Goal: Task Accomplishment & Management: Manage account settings

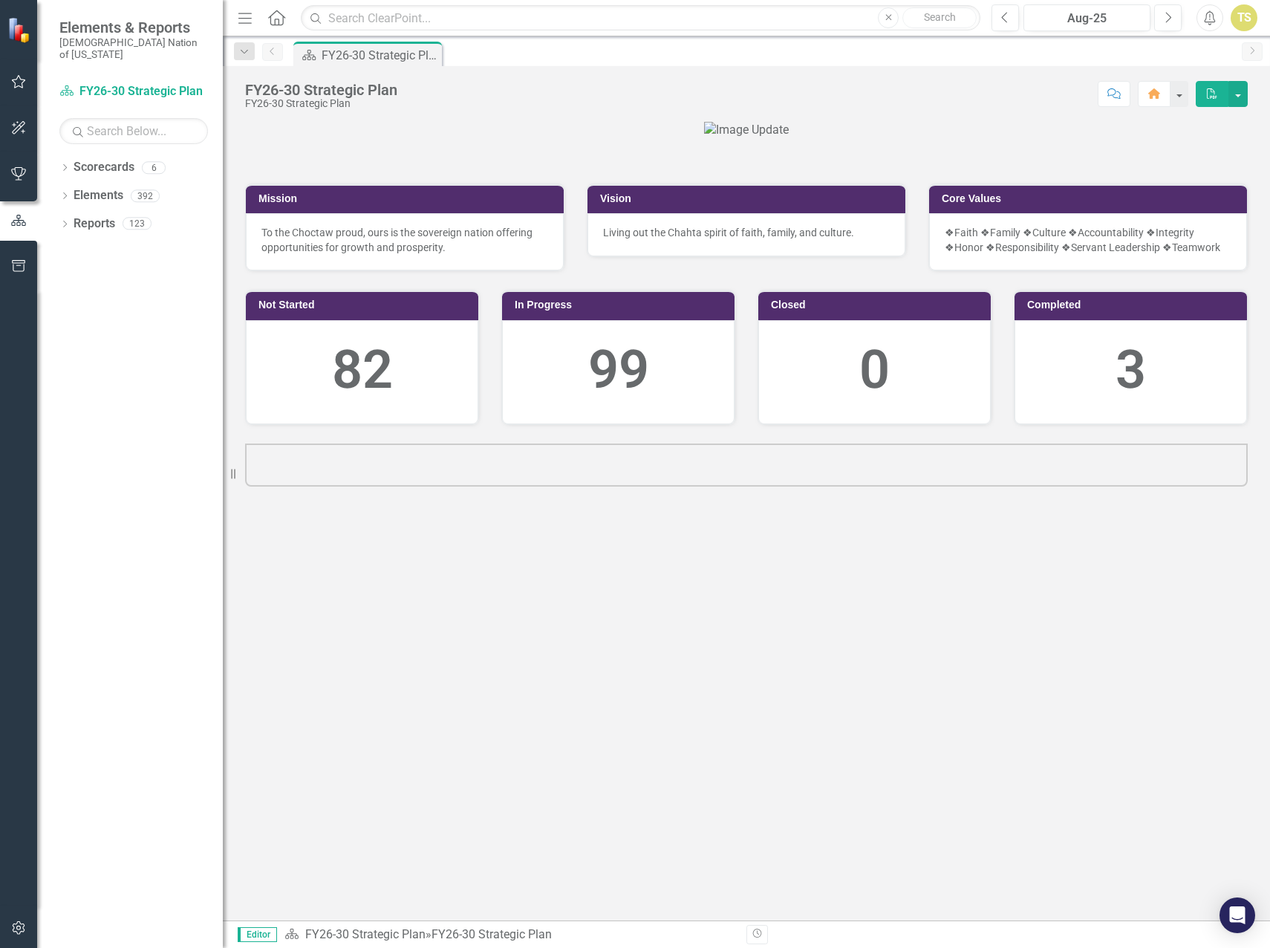
click at [14, 81] on icon "button" at bounding box center [19, 82] width 16 height 12
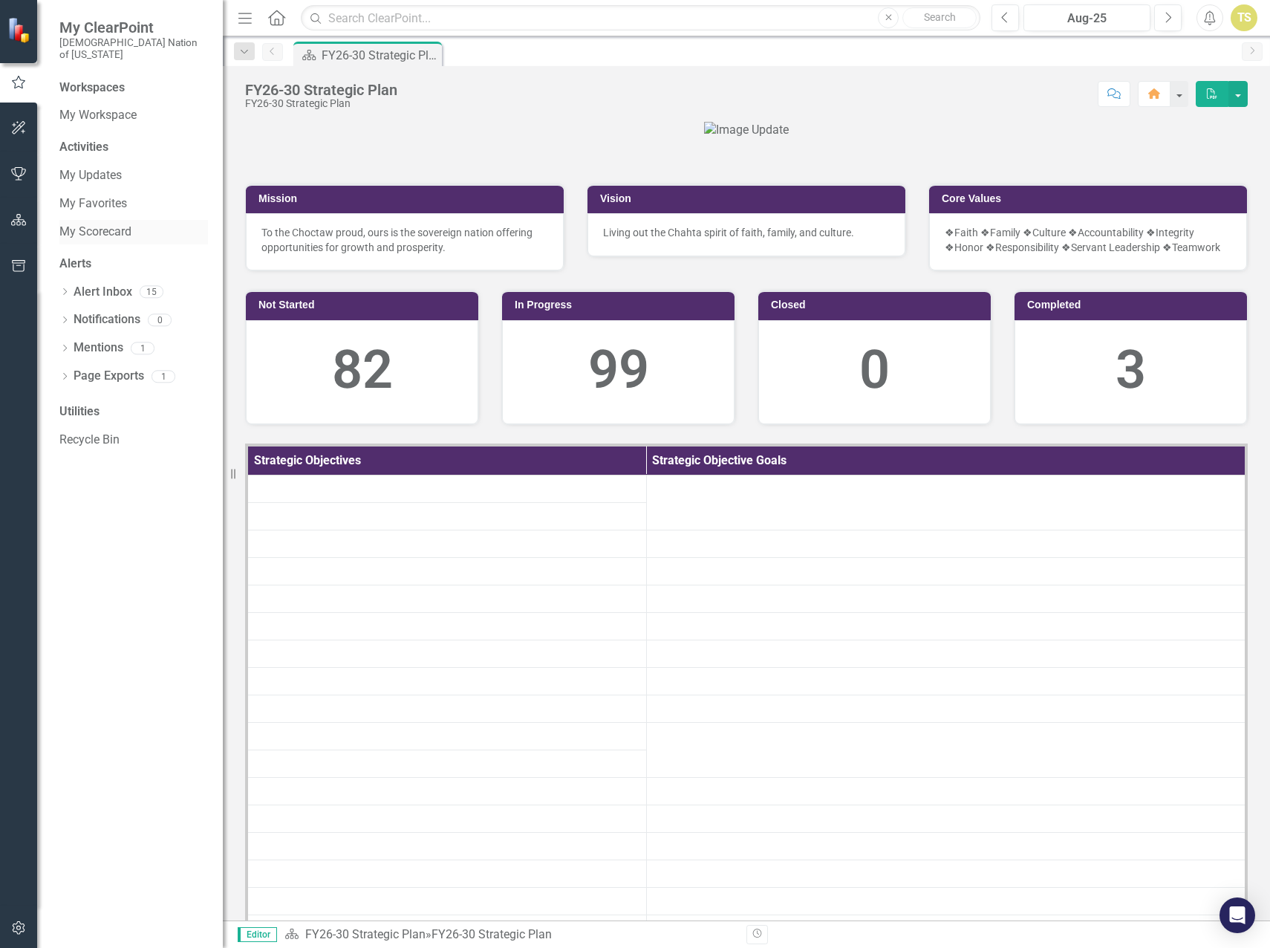
click at [79, 224] on link "My Scorecard" at bounding box center [133, 232] width 149 height 17
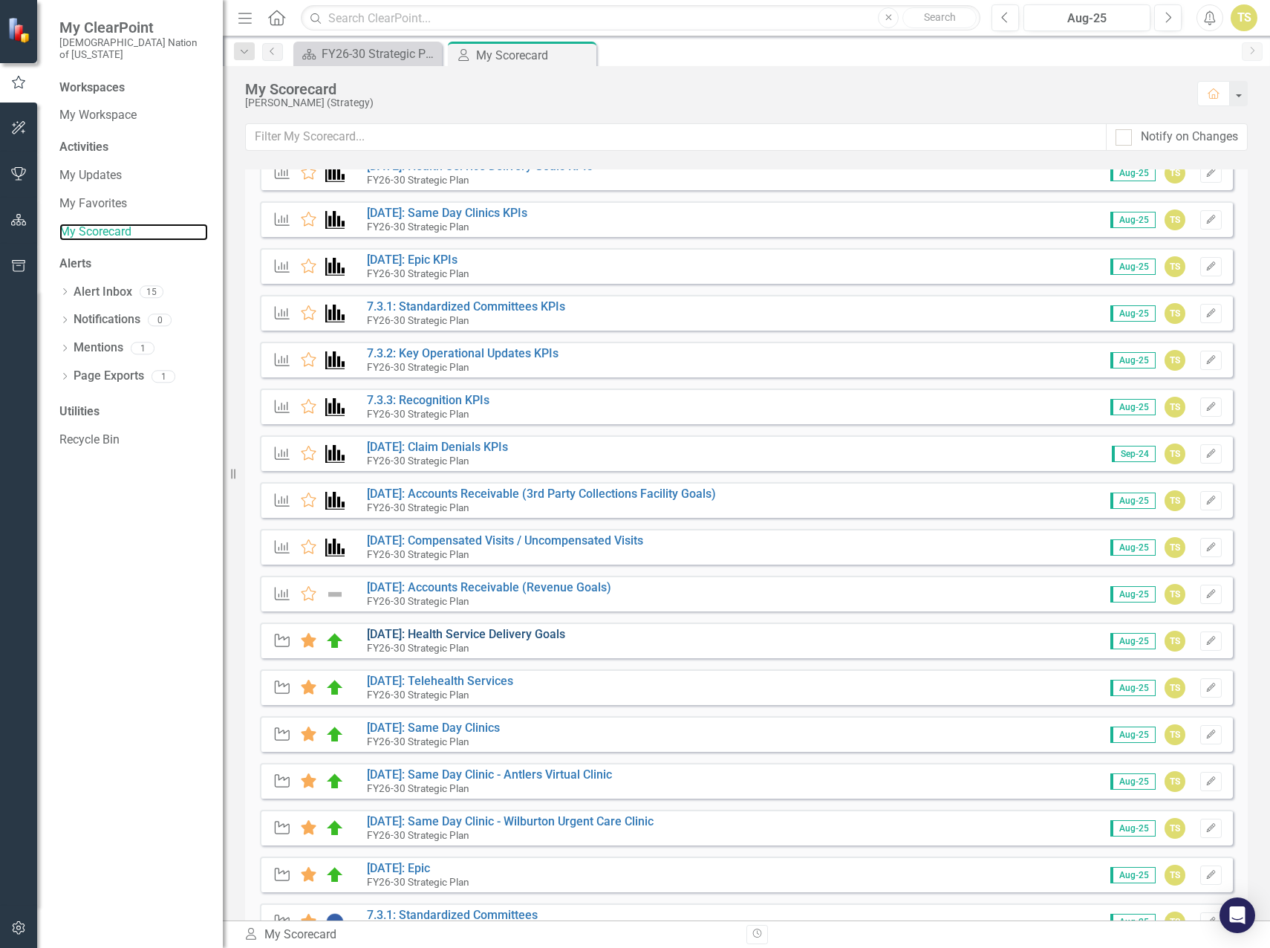
scroll to position [74, 0]
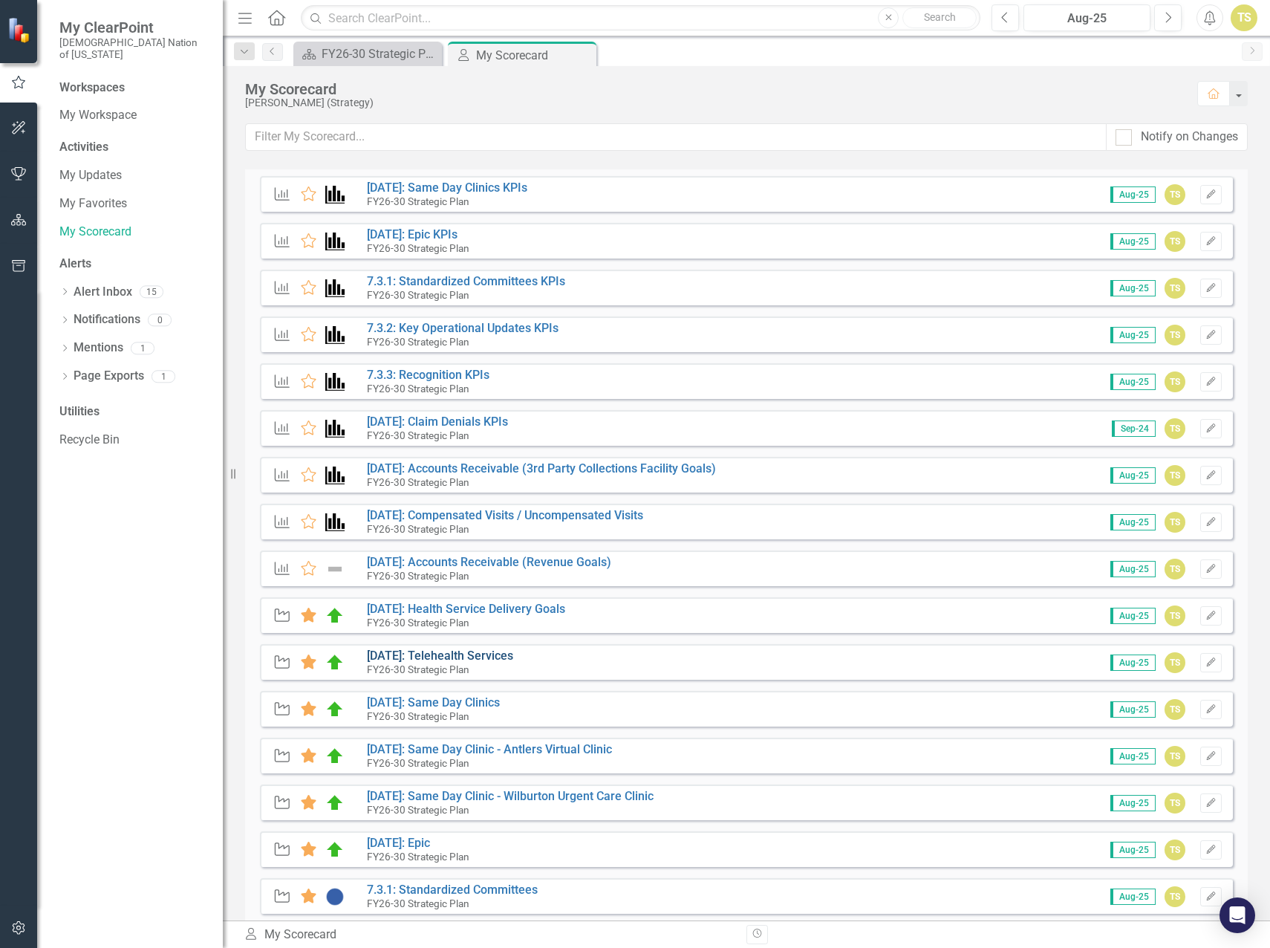
click at [440, 657] on link "[DATE]: Telehealth Services" at bounding box center [440, 655] width 146 height 14
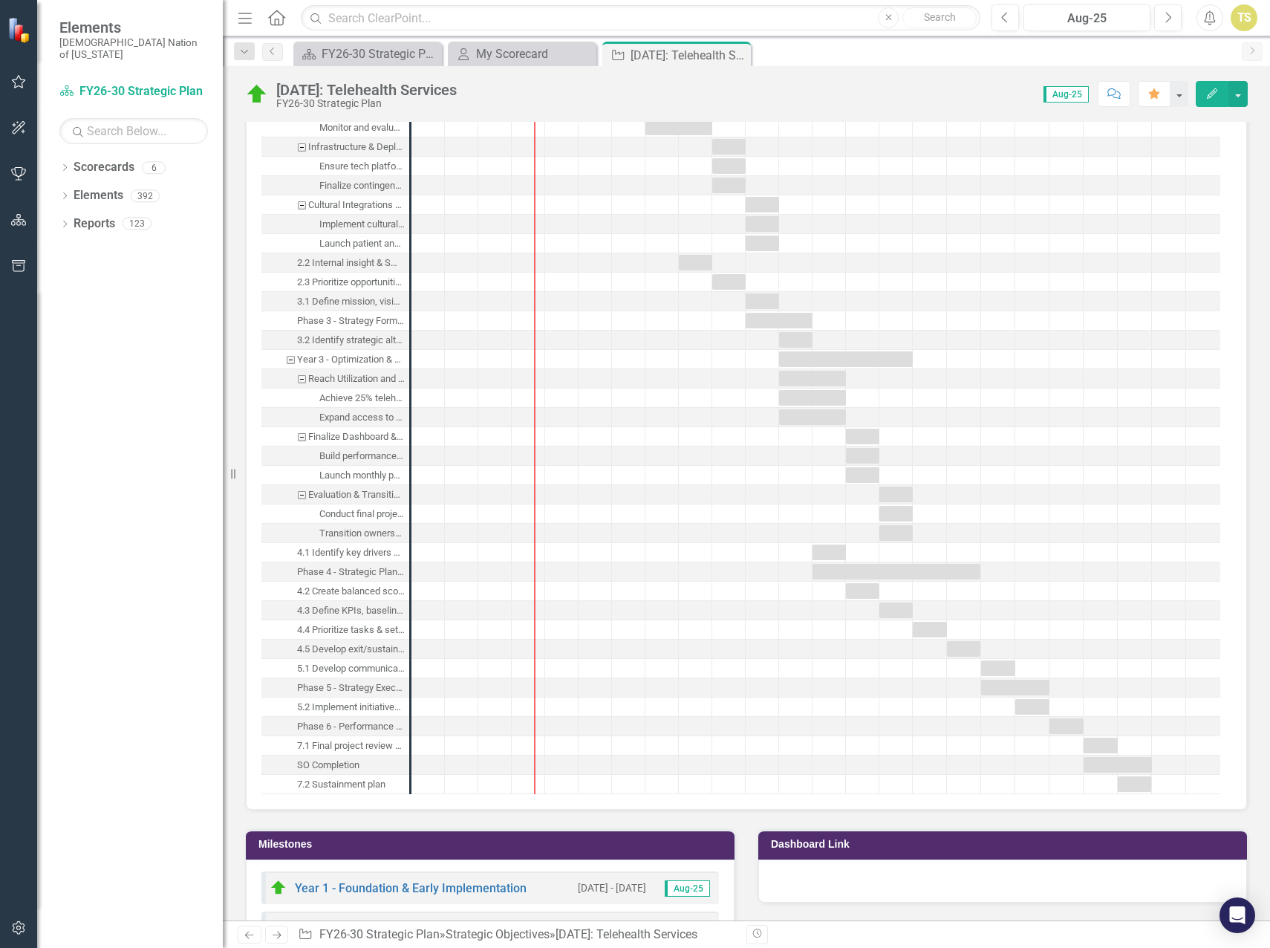
scroll to position [2673, 0]
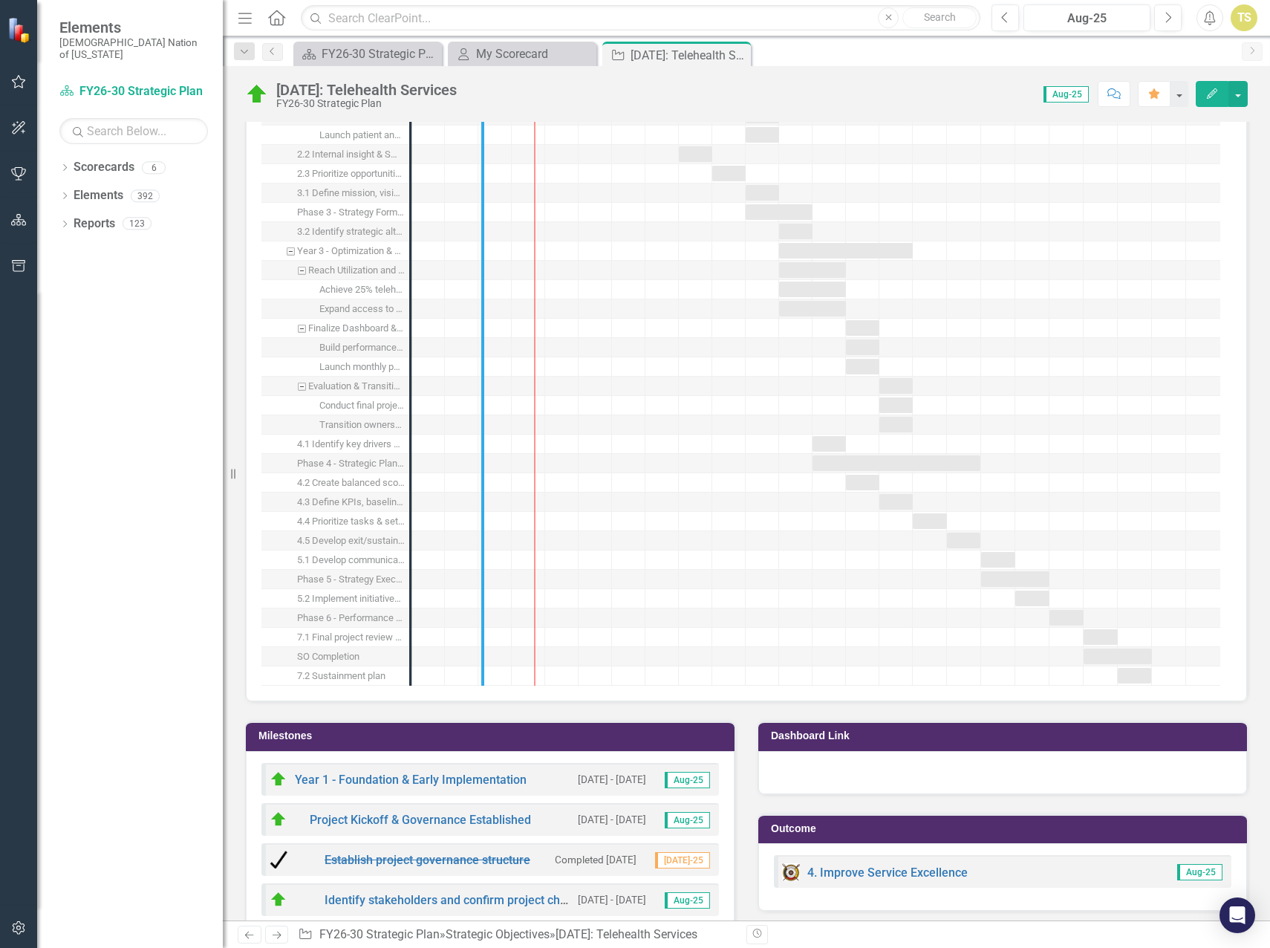
drag, startPoint x: 406, startPoint y: 630, endPoint x: 478, endPoint y: 620, distance: 72.7
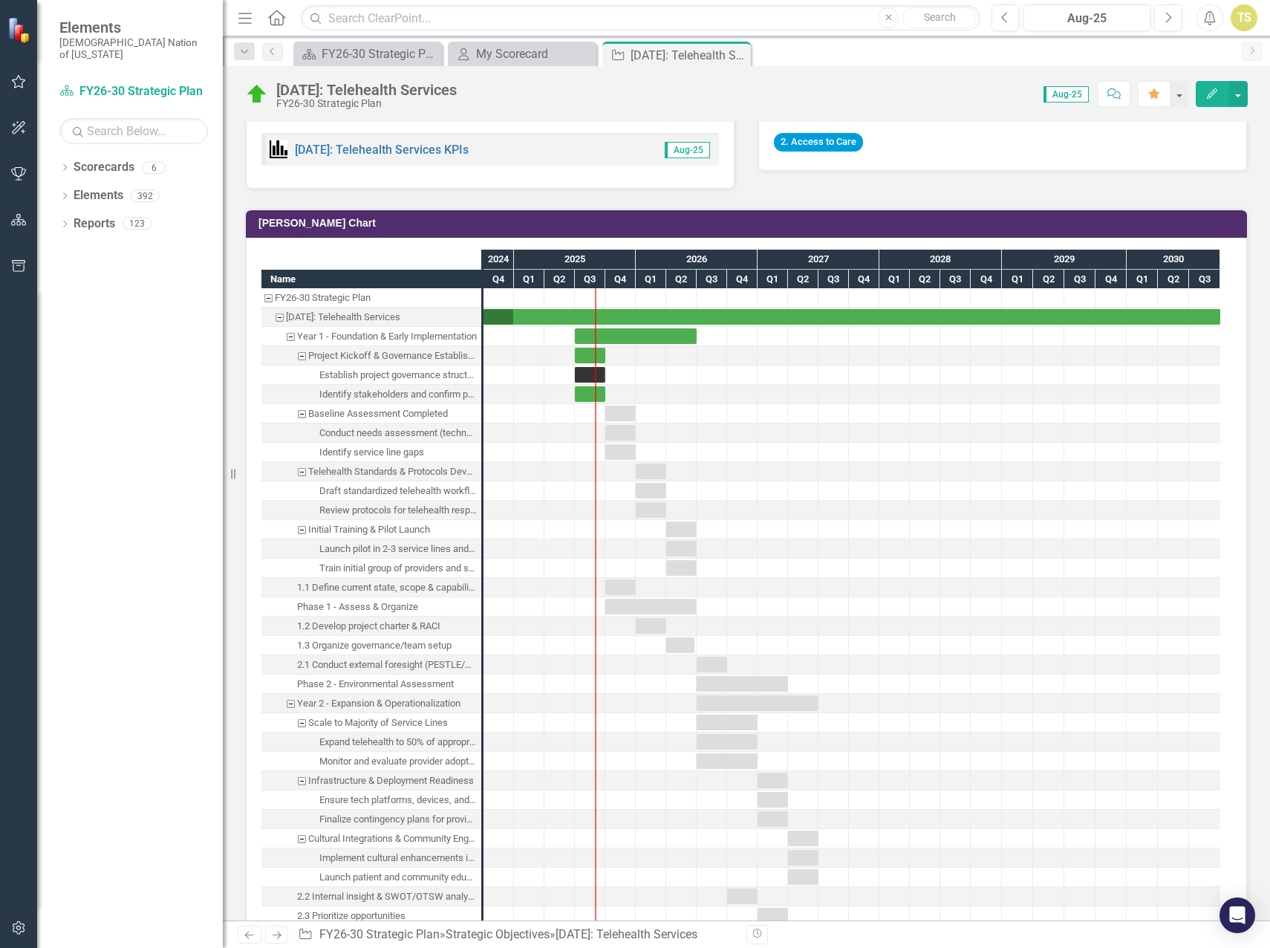
scroll to position [1856, 0]
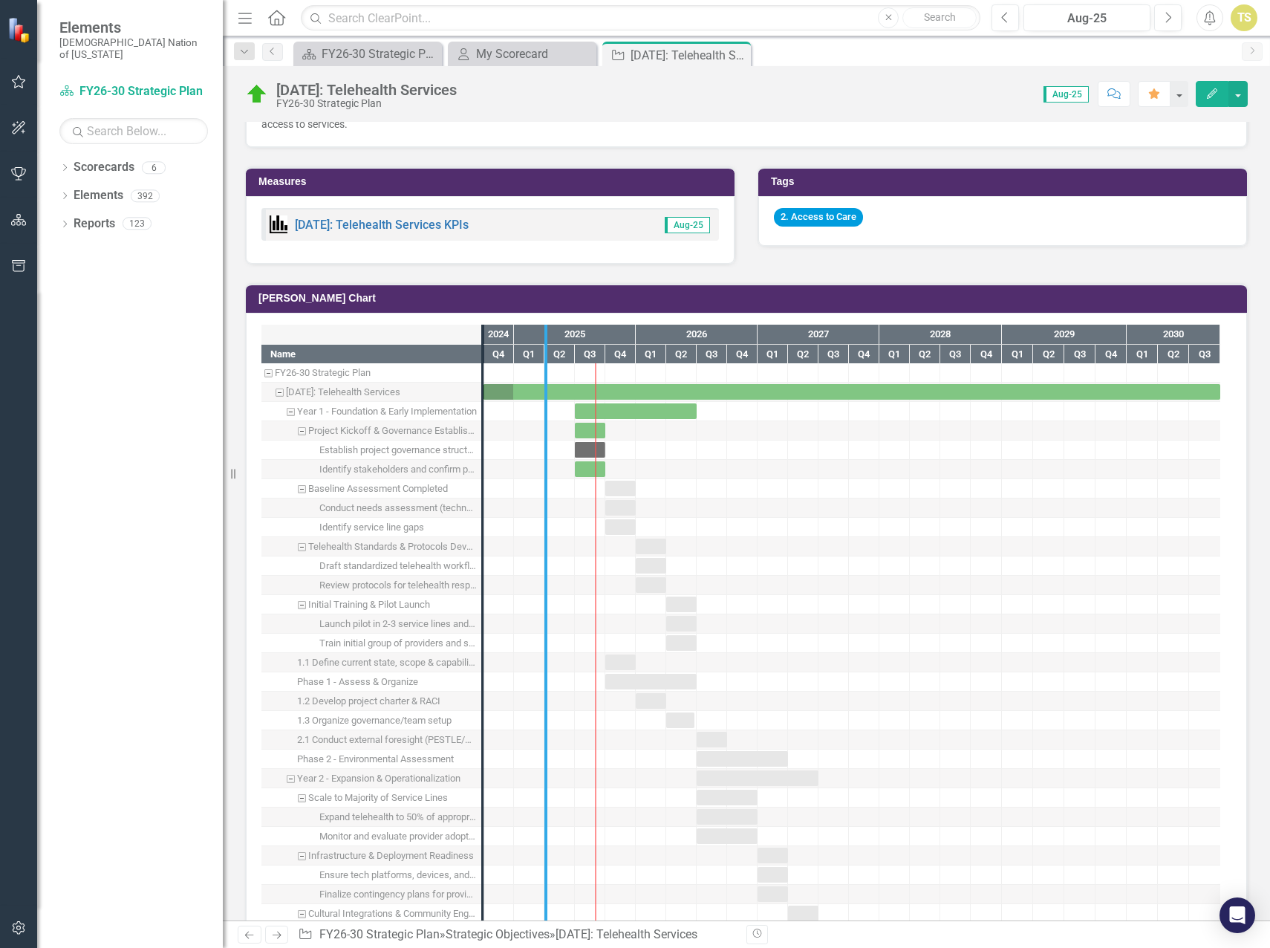
drag, startPoint x: 480, startPoint y: 526, endPoint x: 573, endPoint y: 526, distance: 93.6
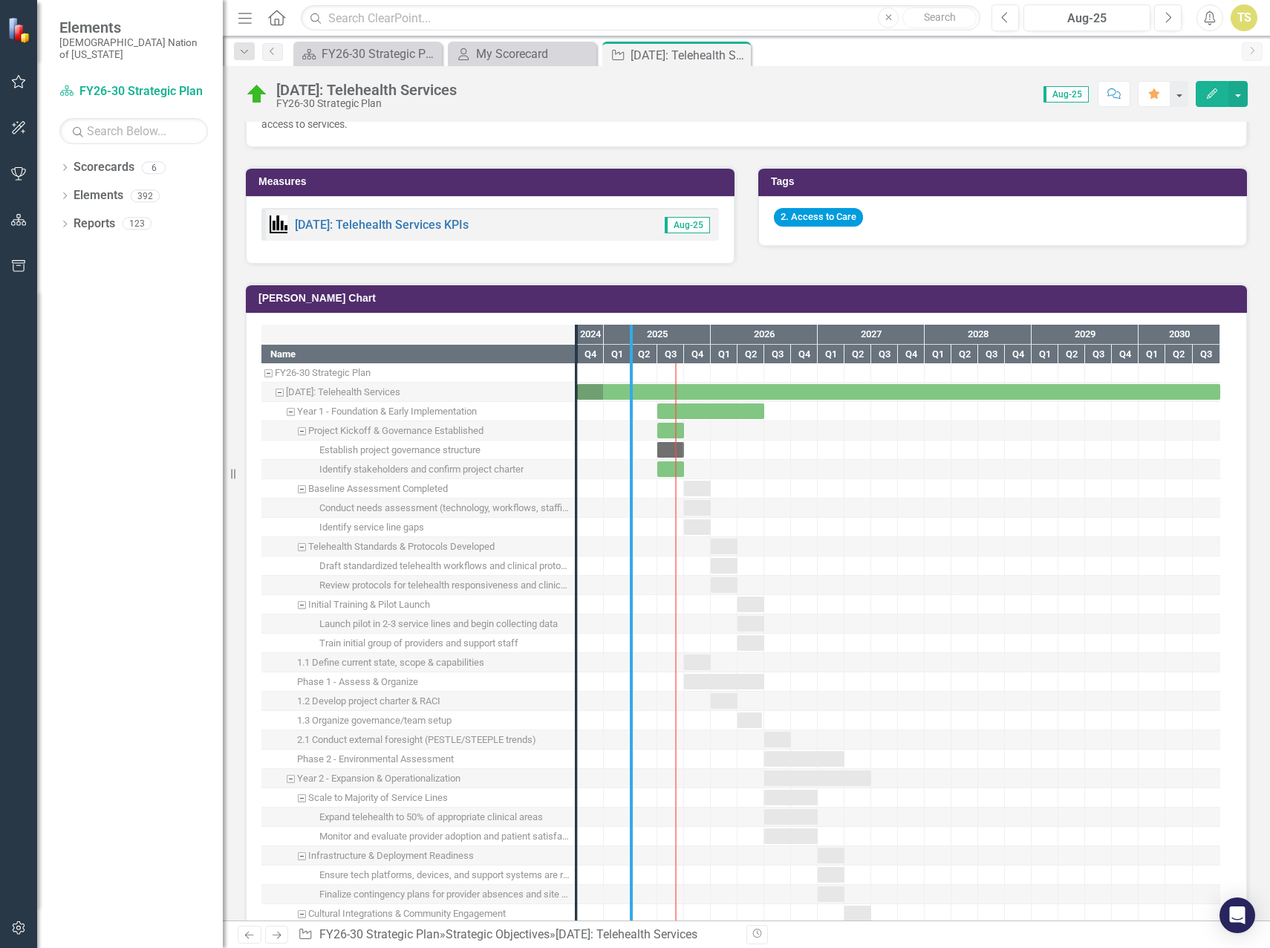
drag, startPoint x: 575, startPoint y: 521, endPoint x: 630, endPoint y: 521, distance: 55.0
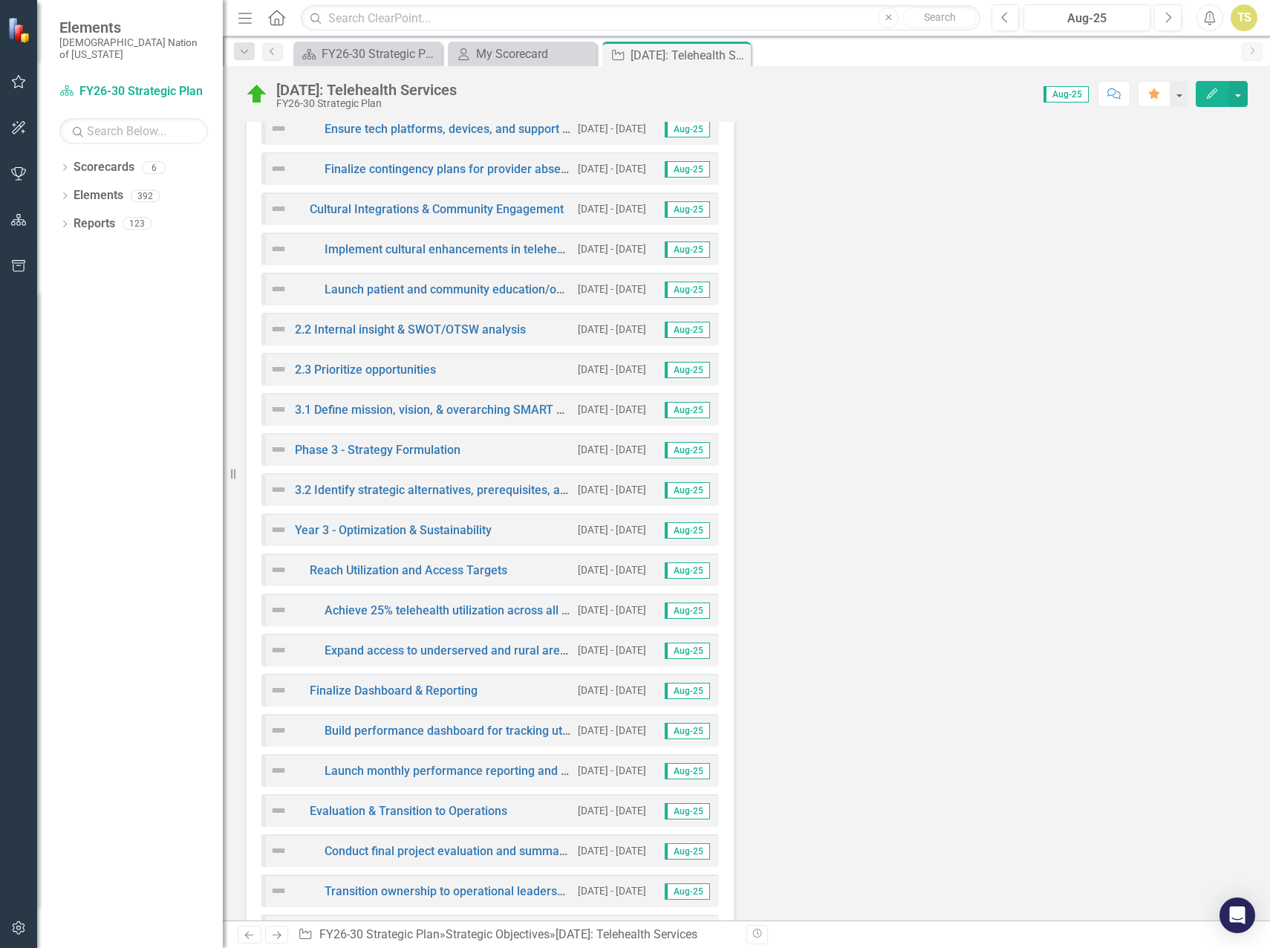
scroll to position [4307, 0]
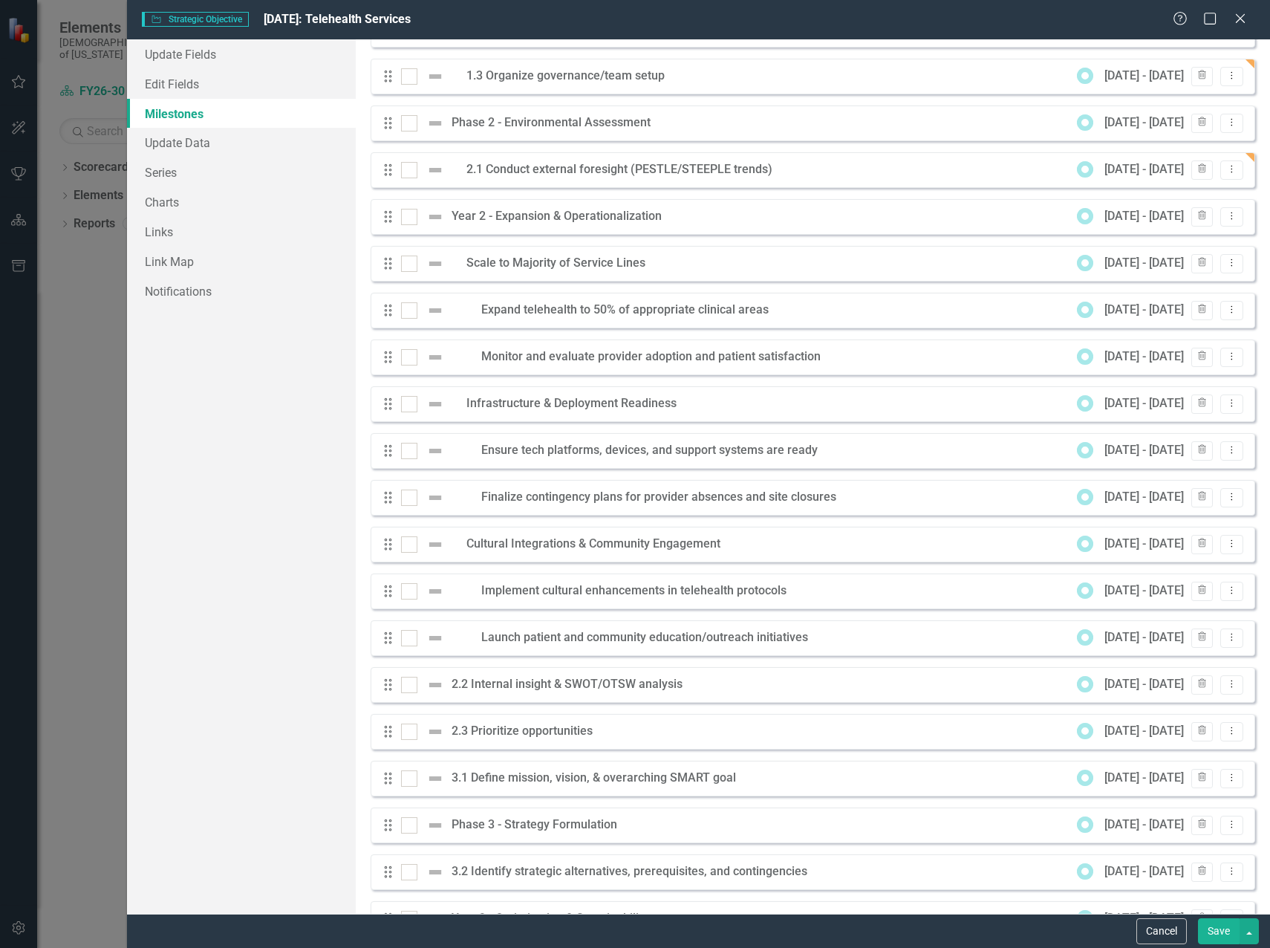
scroll to position [829, 0]
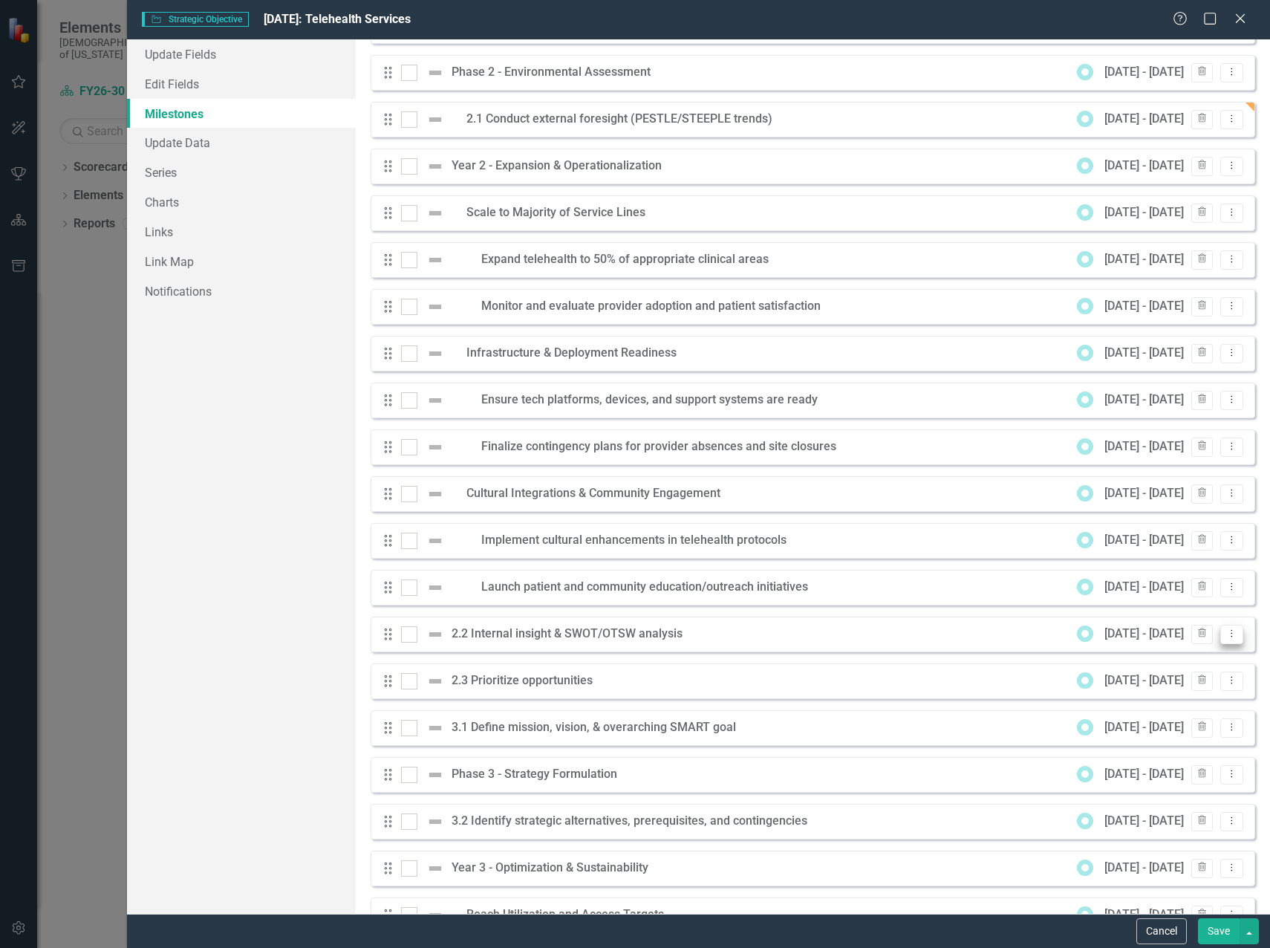
click at [1225, 635] on icon "Dropdown Menu" at bounding box center [1231, 633] width 13 height 10
click at [1162, 659] on link "Edit Edit Milestone" at bounding box center [1162, 658] width 140 height 27
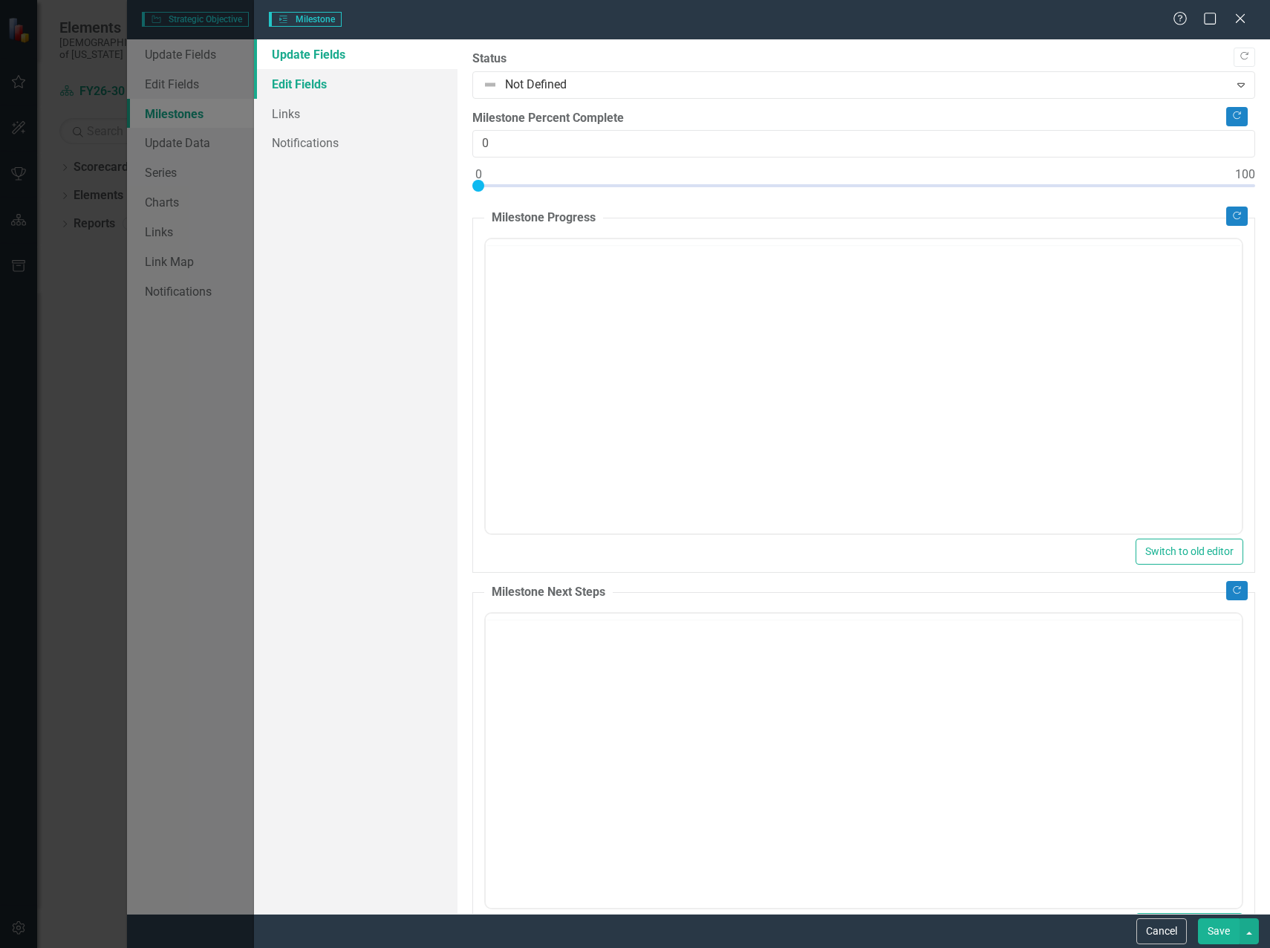
drag, startPoint x: 308, startPoint y: 87, endPoint x: 365, endPoint y: 87, distance: 56.4
click at [308, 87] on link "Edit Fields" at bounding box center [355, 84] width 203 height 30
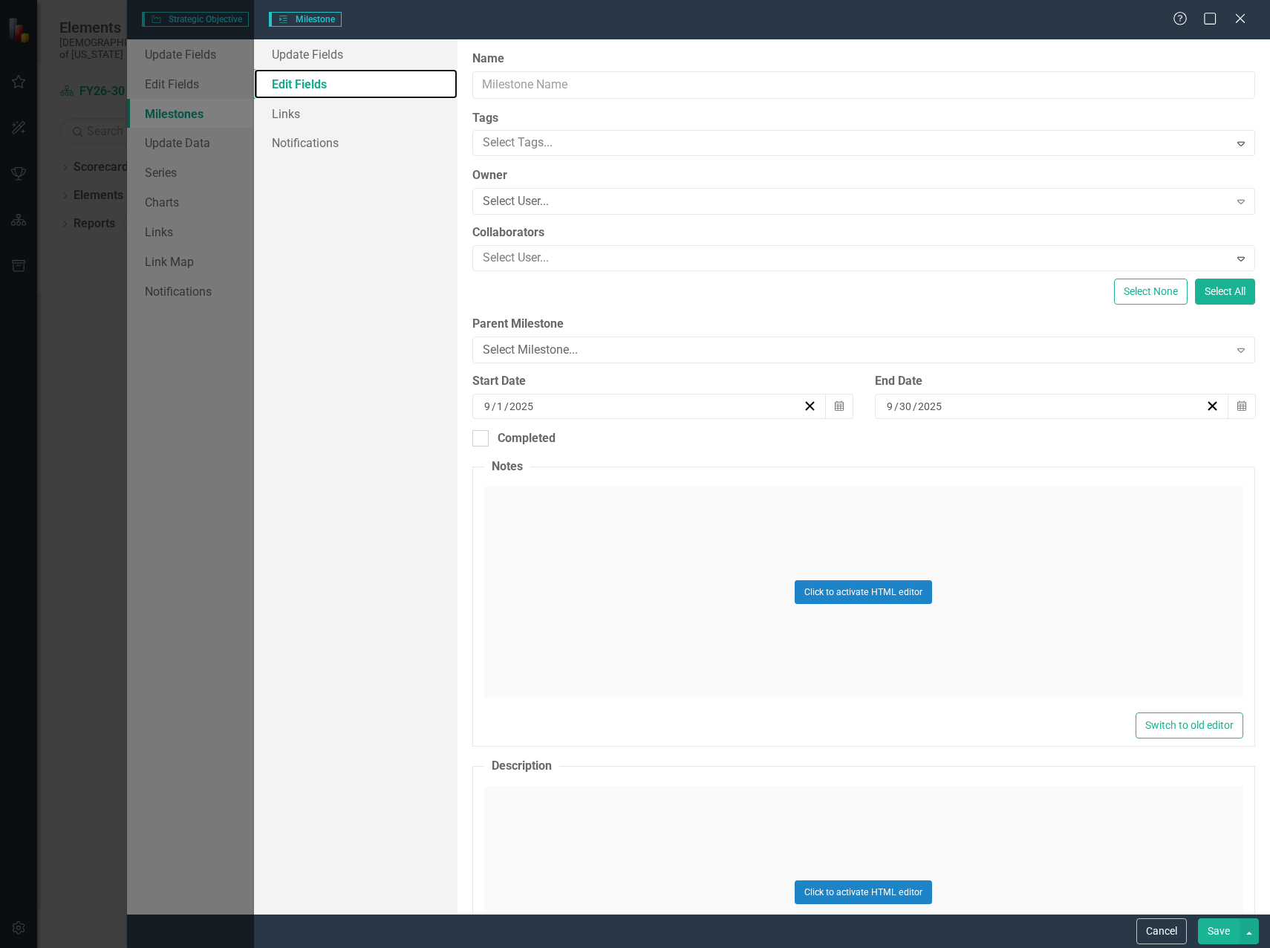
type input "2.2 Internal insight & SWOT/OTSW analysis"
type input "10"
type input "2026"
type input "12"
type input "31"
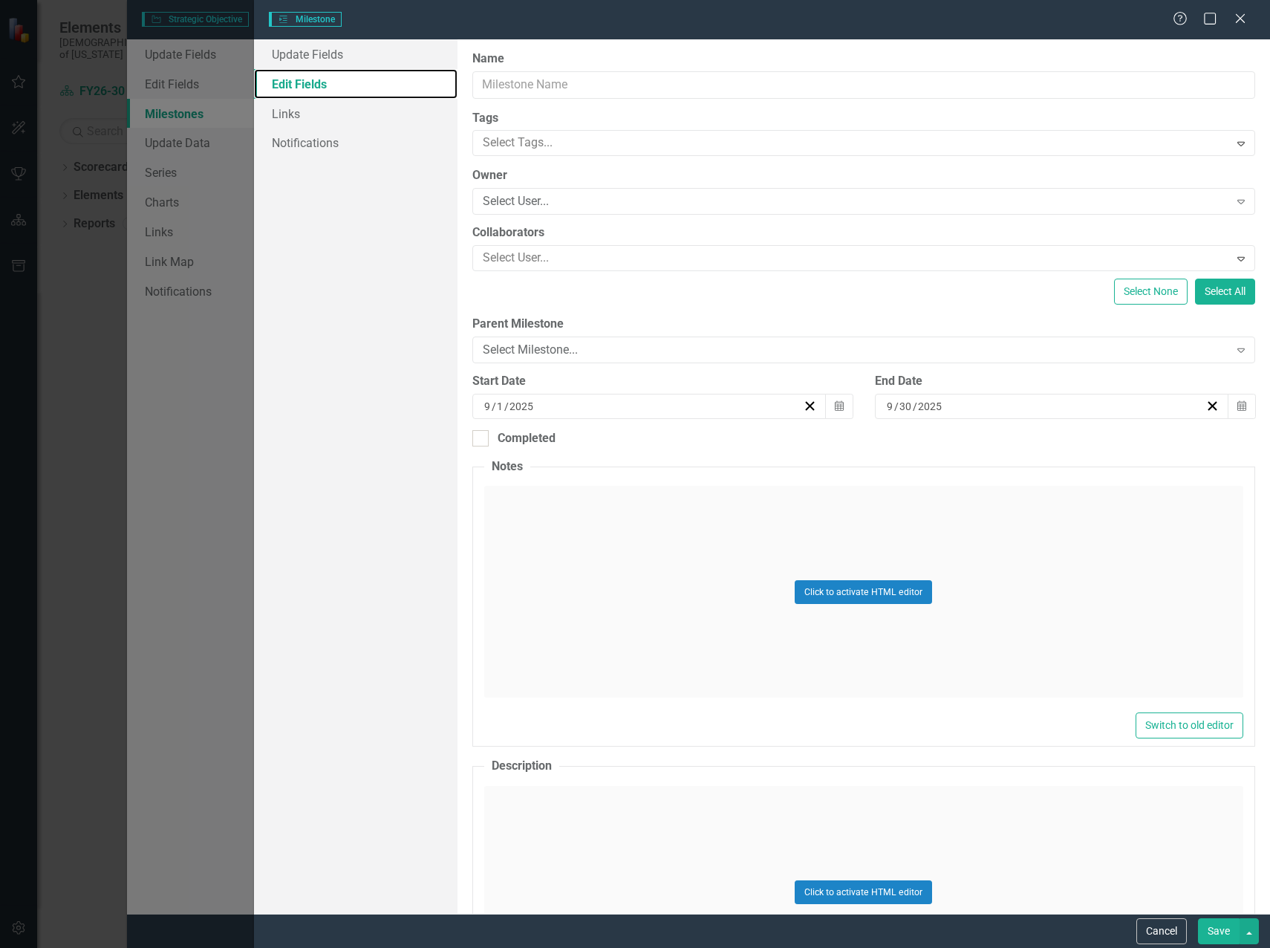
type input "2026"
click at [530, 261] on div at bounding box center [853, 258] width 752 height 20
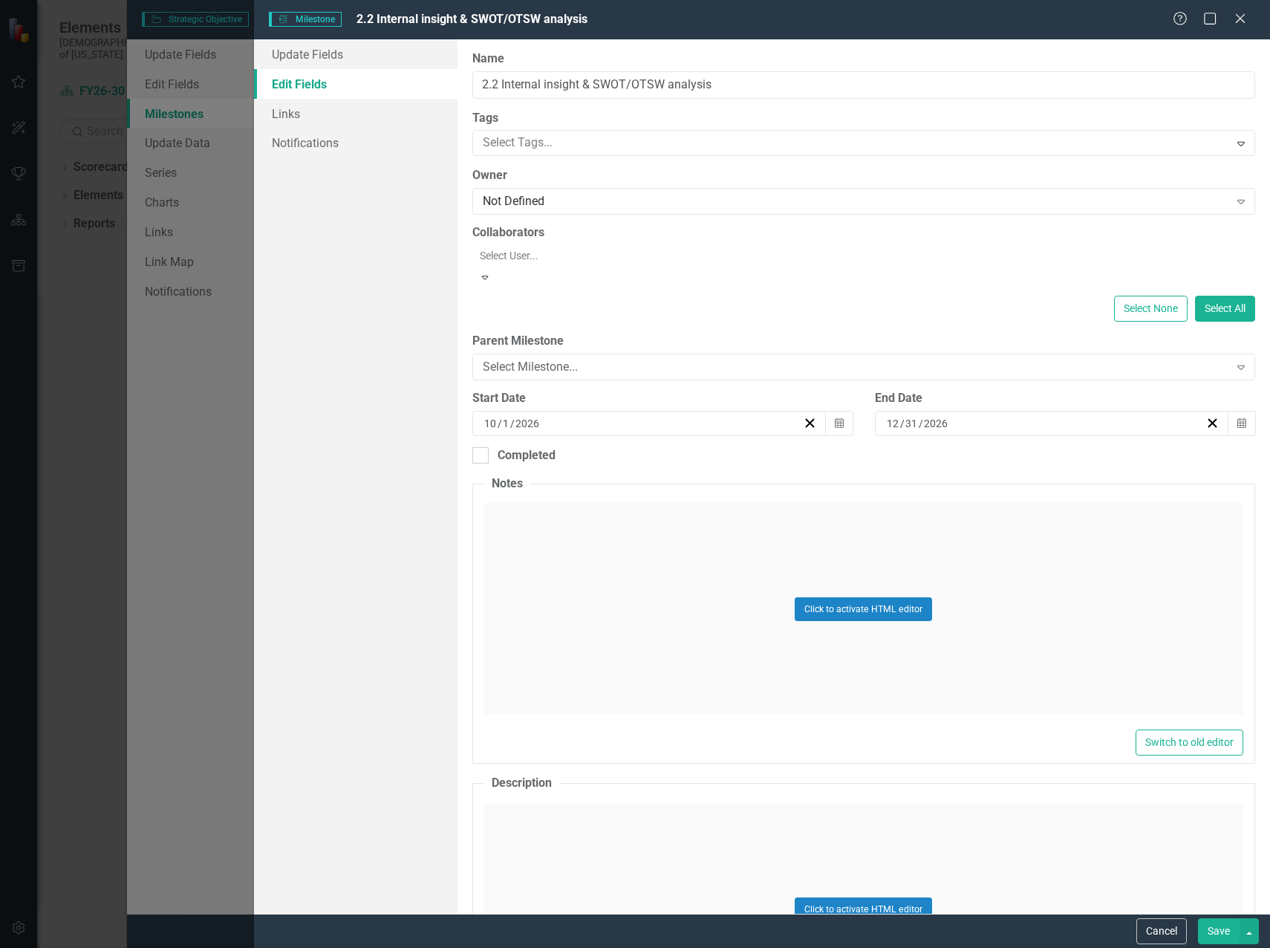
click at [437, 277] on div "Update Fields Edit Fields Links Notifications" at bounding box center [355, 476] width 203 height 874
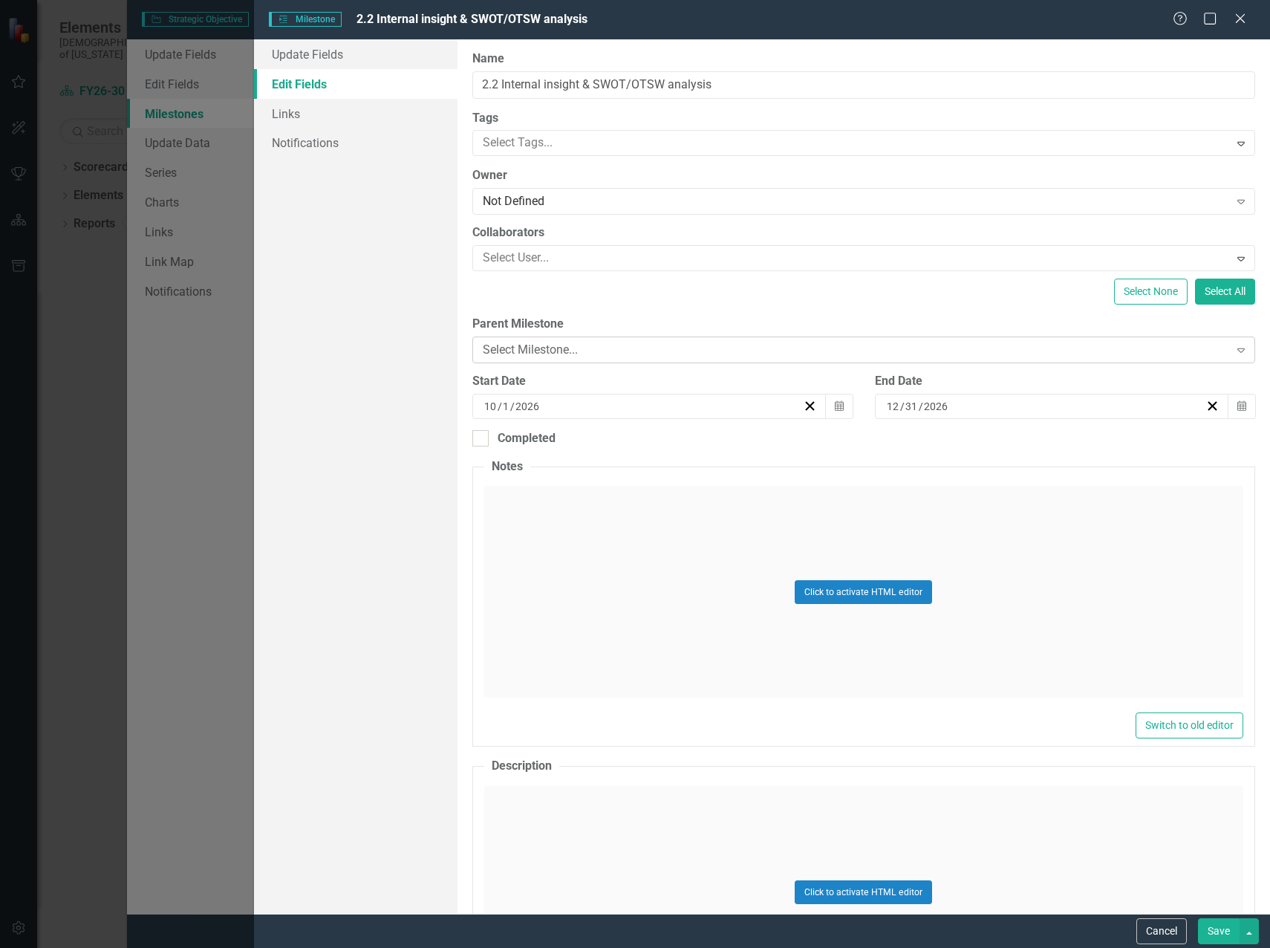
click at [672, 346] on div "Select Milestone..." at bounding box center [856, 350] width 746 height 17
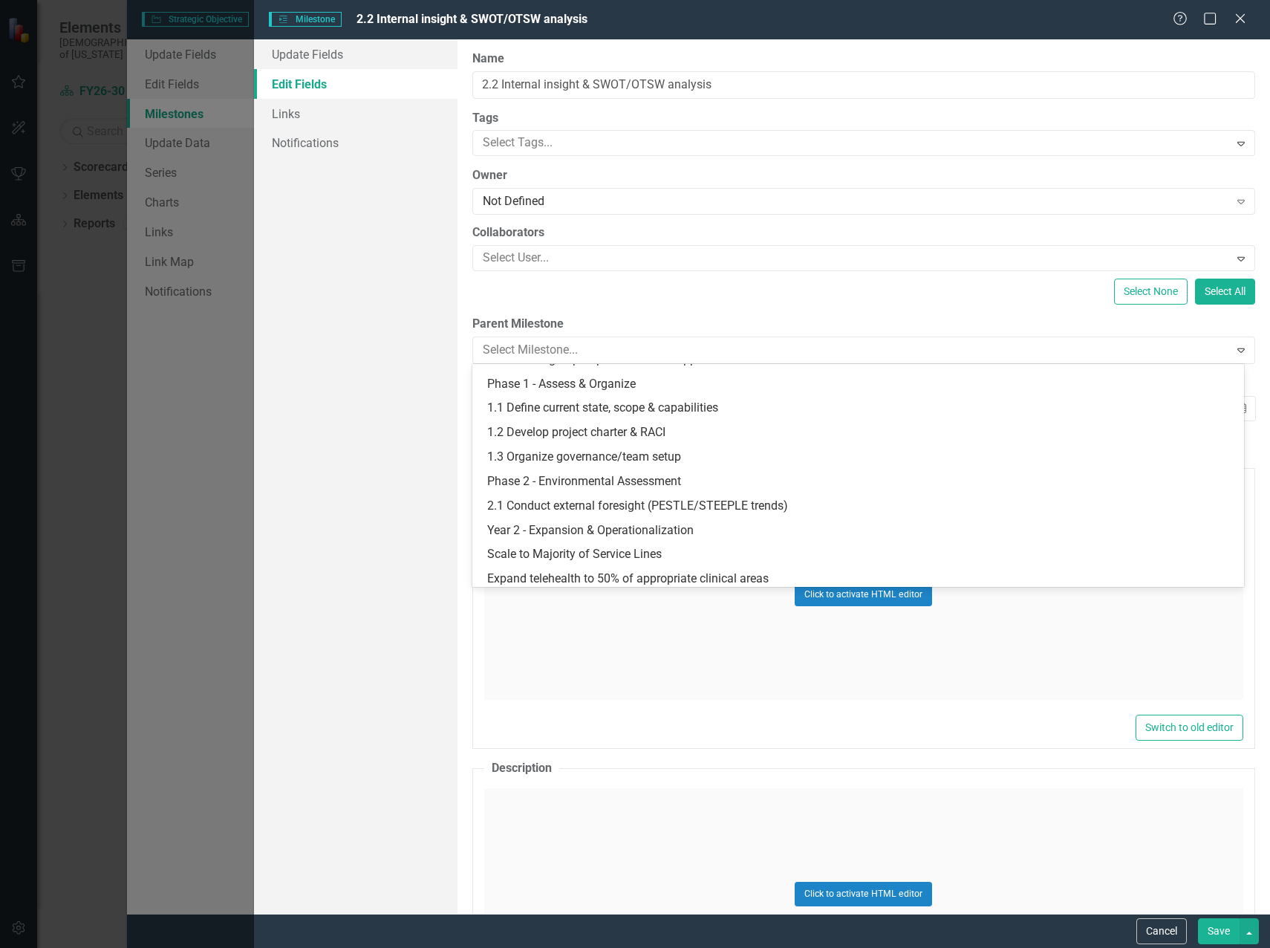
scroll to position [356, 0]
click at [514, 450] on div "Phase 2 - Environmental Assessment" at bounding box center [861, 458] width 748 height 17
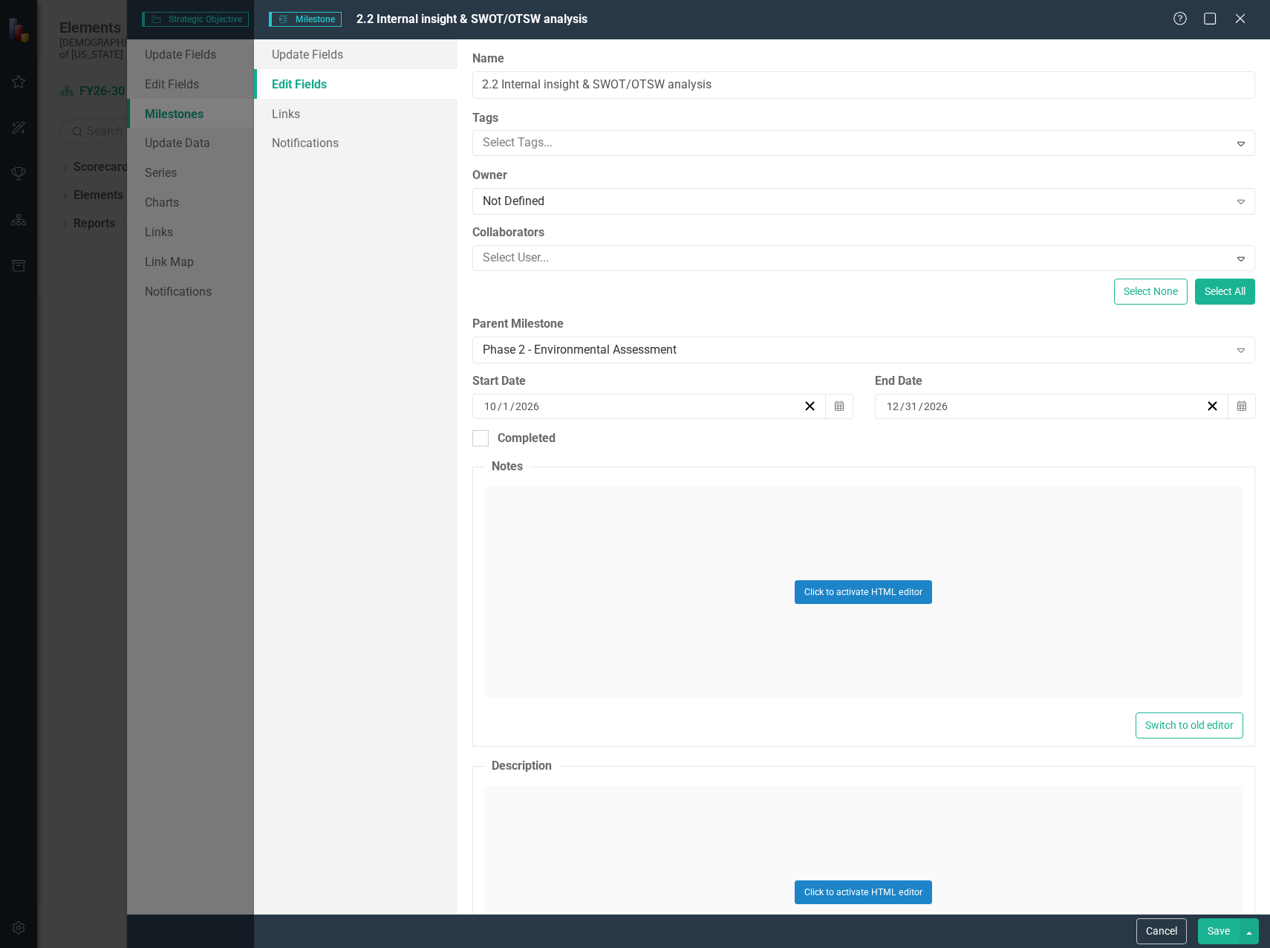
click at [1212, 928] on button "Save" at bounding box center [1219, 931] width 42 height 26
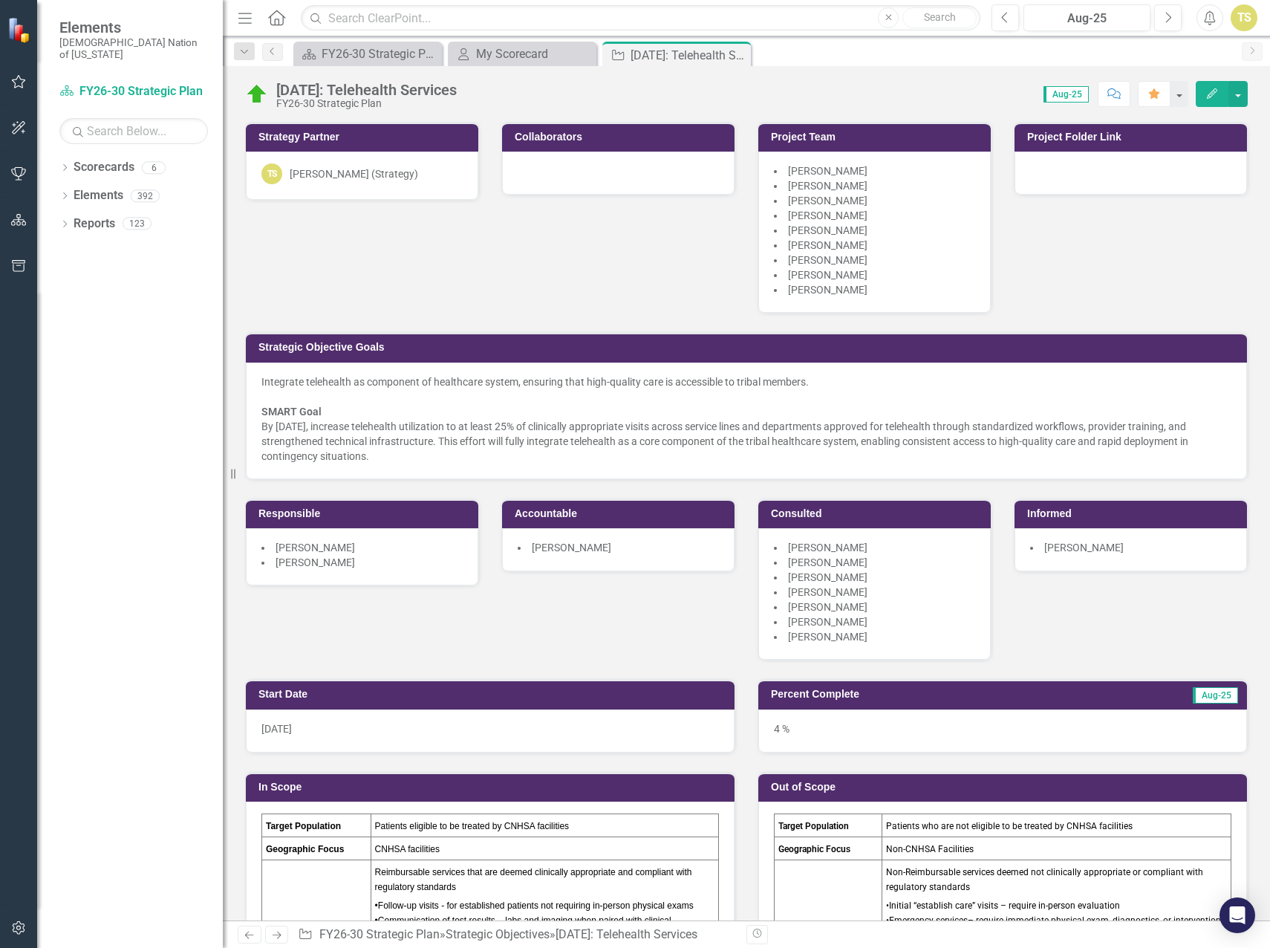
scroll to position [2054, 0]
